Goal: Task Accomplishment & Management: Manage account settings

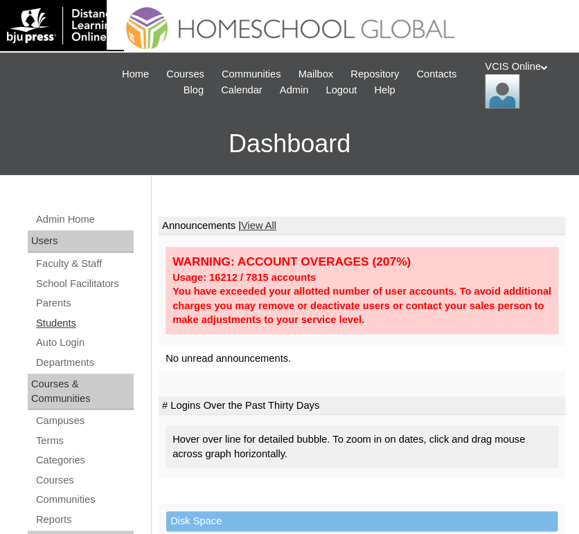
click at [61, 316] on link "Students" at bounding box center [84, 323] width 99 height 17
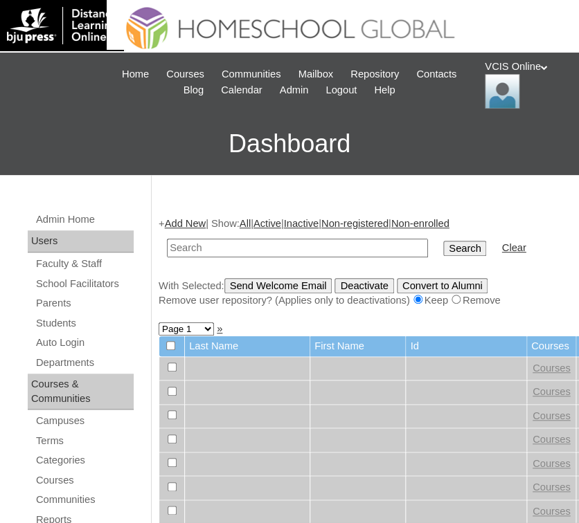
click at [288, 242] on input "text" at bounding box center [297, 248] width 261 height 19
type input "VCIS001-5B-SA2025"
click at [443, 248] on input "Search" at bounding box center [464, 248] width 43 height 15
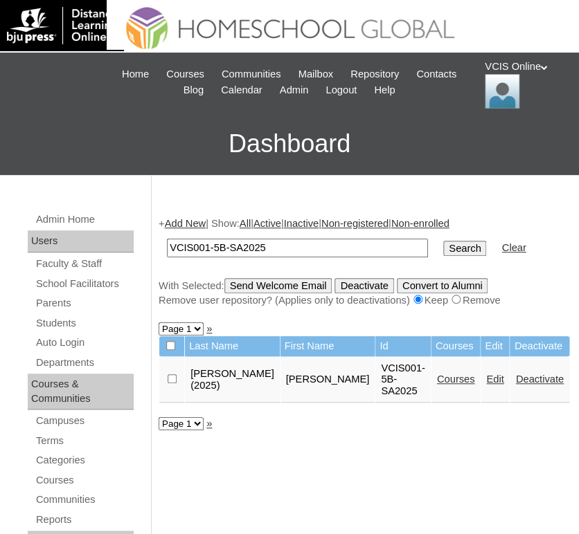
click at [486, 375] on link "Edit" at bounding box center [494, 379] width 17 height 11
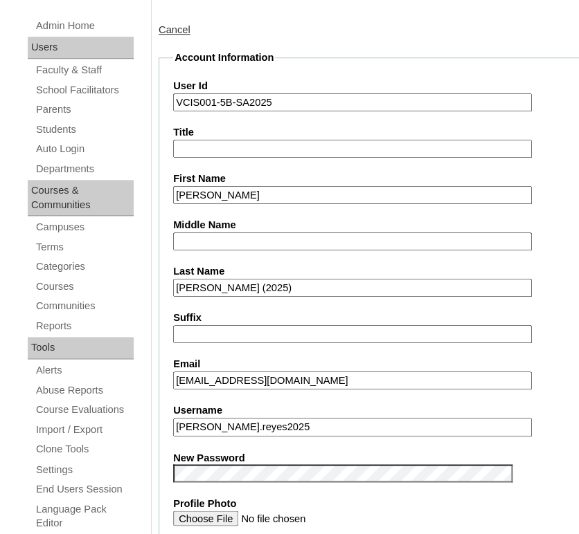
scroll to position [224, 0]
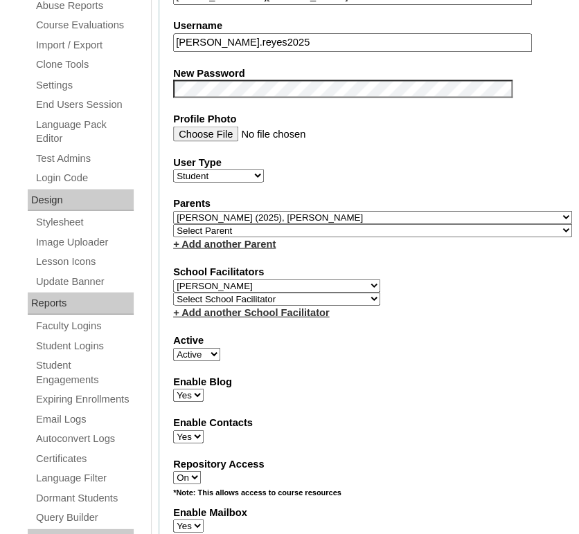
select select "36081"
click at [173, 279] on select "Select School Facilitator Norman Añain Ruffa Abadijas Mary Abella Gloryfe Abion…" at bounding box center [276, 285] width 207 height 13
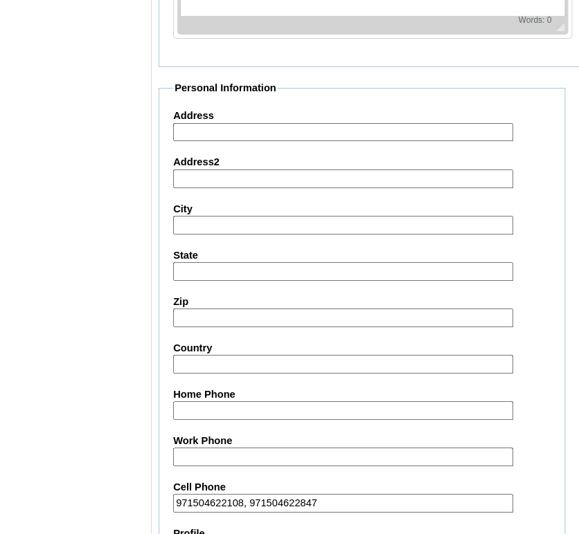
scroll to position [1680, 0]
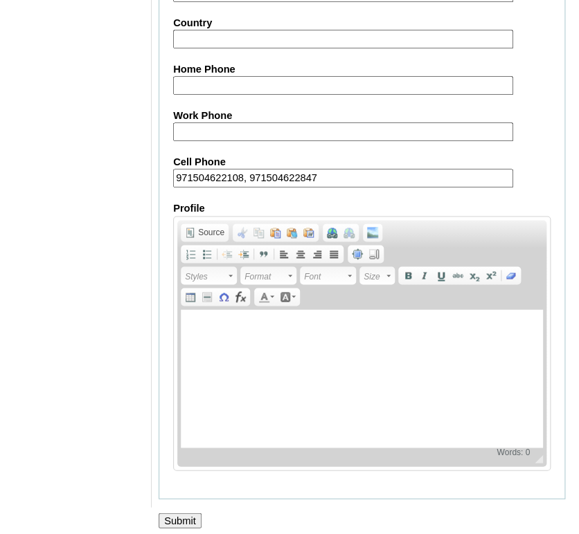
click at [179, 513] on input "Submit" at bounding box center [179, 520] width 43 height 15
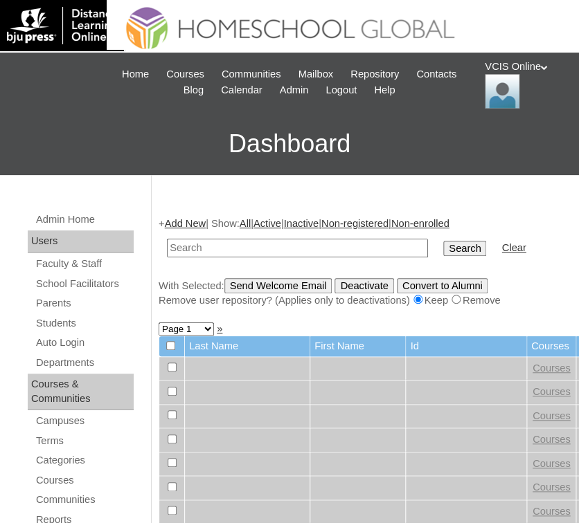
click at [276, 241] on input "text" at bounding box center [297, 248] width 261 height 19
paste input "Jerich Ezrah Paniza Igot"
click at [241, 254] on input "Jerich Ezrah Paniza Igot" at bounding box center [297, 248] width 261 height 19
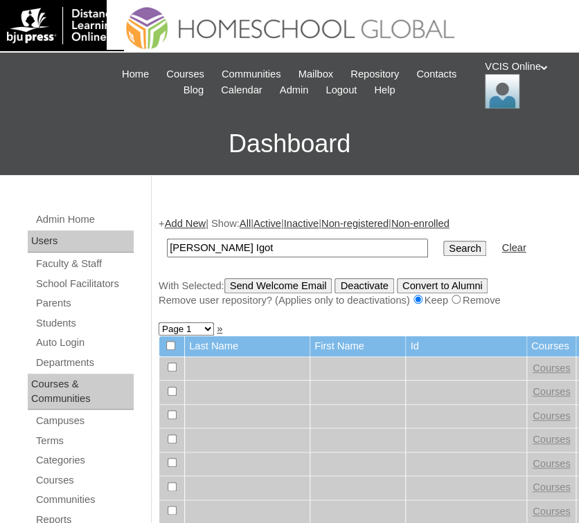
paste input "VCIS002-5B-SA2025"
type input "VCIS002-5B-SA2025"
click at [443, 252] on input "Search" at bounding box center [464, 248] width 43 height 15
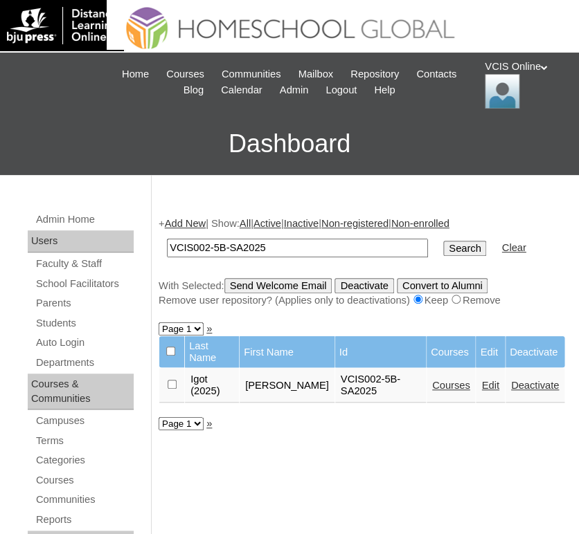
click at [485, 380] on link "Edit" at bounding box center [489, 385] width 17 height 11
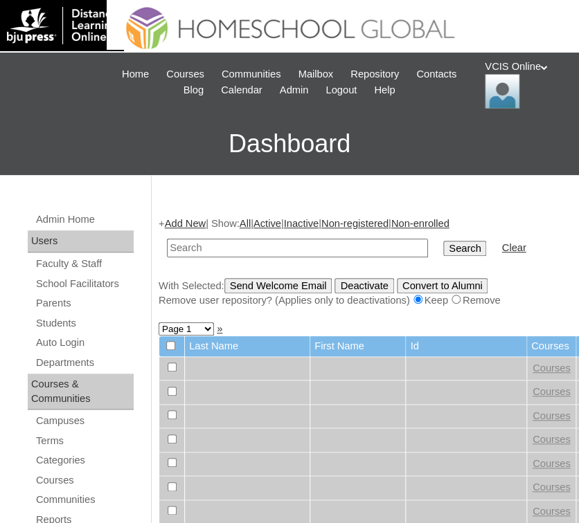
click at [192, 248] on input "text" at bounding box center [297, 248] width 261 height 19
paste input "VCIS003-5B-SA2025"
type input "VCIS003-5B-SA2025"
click at [443, 248] on input "Search" at bounding box center [464, 248] width 43 height 15
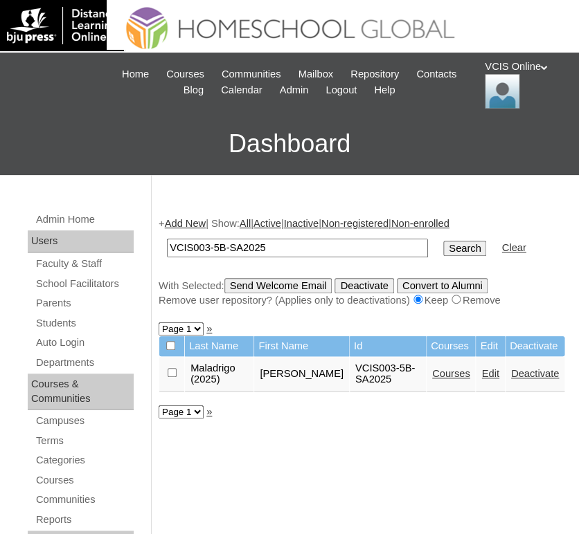
click at [482, 371] on link "Edit" at bounding box center [489, 373] width 17 height 11
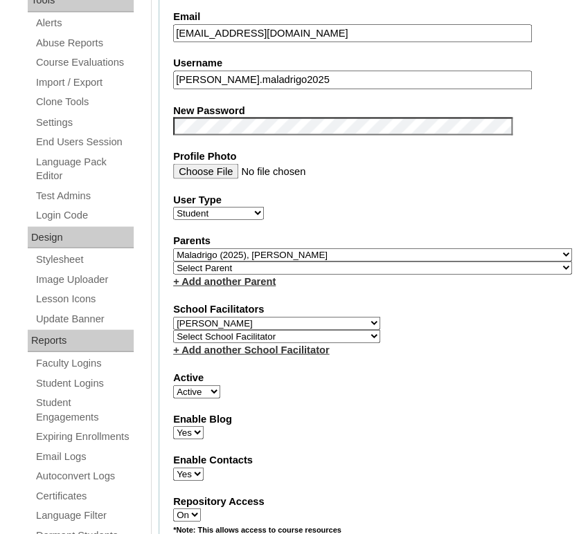
click at [260, 320] on select "Select School Facilitator [PERSON_NAME] [PERSON_NAME] Gloryfe [PERSON_NAME] [PE…" at bounding box center [276, 322] width 207 height 13
select select "36081"
click at [173, 316] on select "Select School Facilitator [PERSON_NAME] [PERSON_NAME] Gloryfe [PERSON_NAME] [PE…" at bounding box center [276, 322] width 207 height 13
click at [439, 390] on div "Active Active Inactive" at bounding box center [372, 384] width 399 height 28
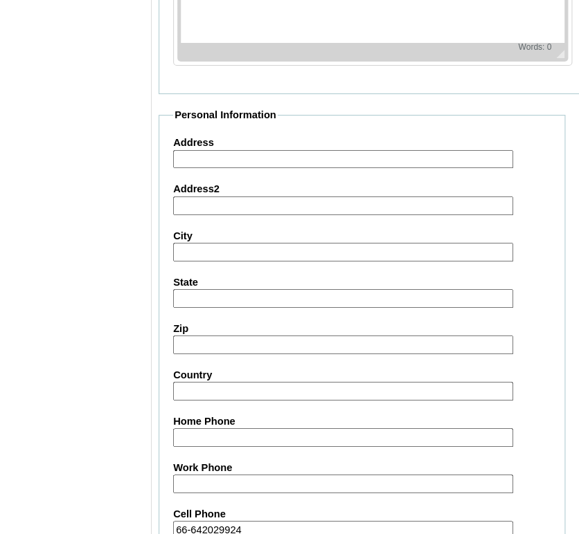
scroll to position [1680, 0]
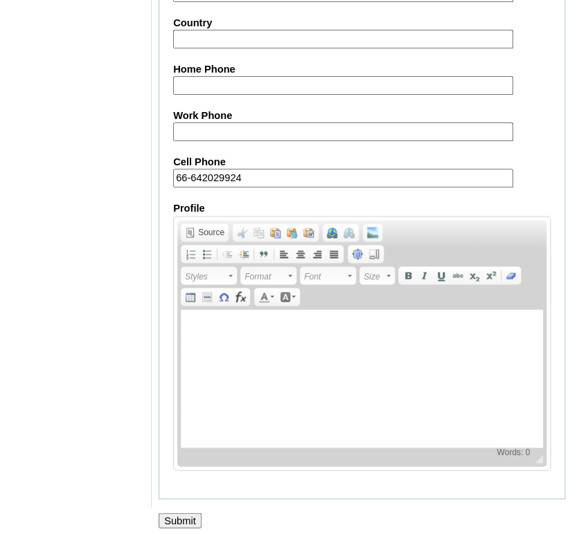
click at [188, 513] on input "Submit" at bounding box center [179, 520] width 43 height 15
